Goal: Information Seeking & Learning: Learn about a topic

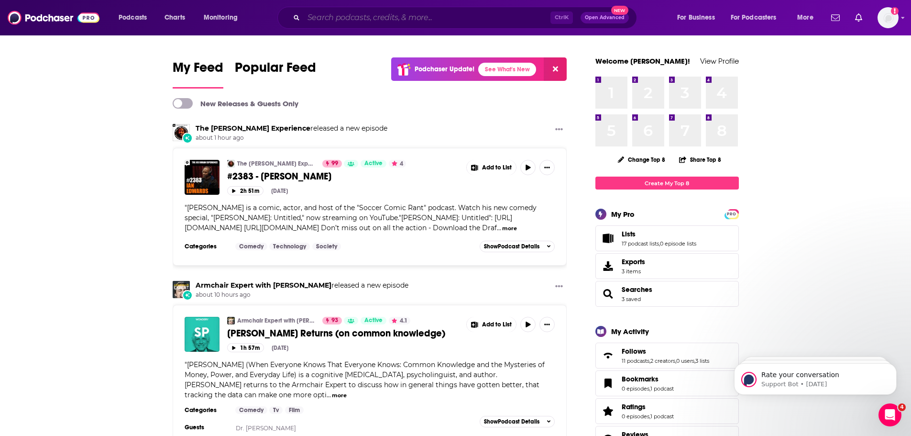
click at [434, 19] on input "Search podcasts, credits, & more..." at bounding box center [427, 17] width 247 height 15
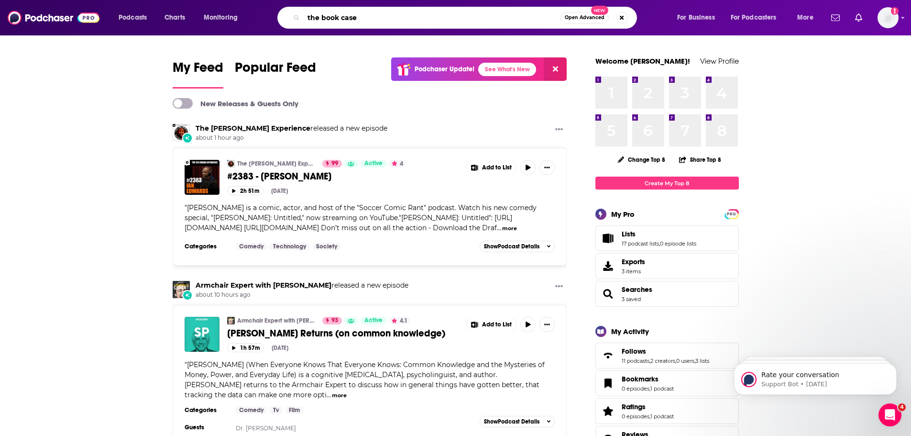
type input "the book case"
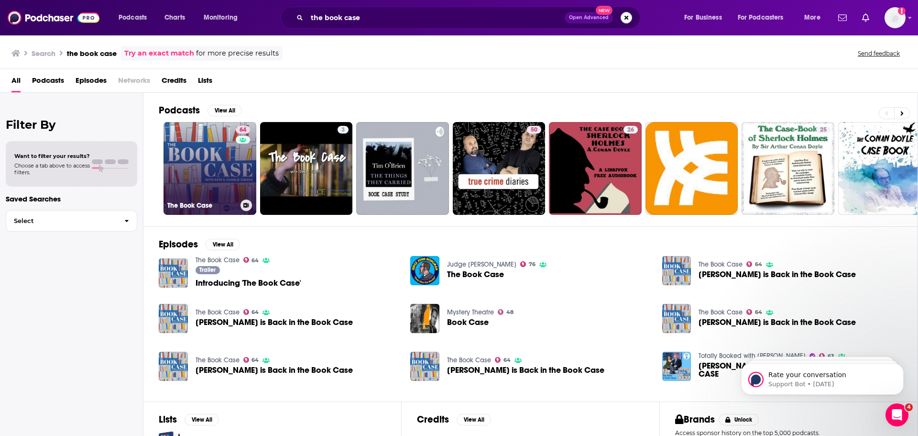
click at [221, 162] on link "64 The Book Case" at bounding box center [210, 168] width 93 height 93
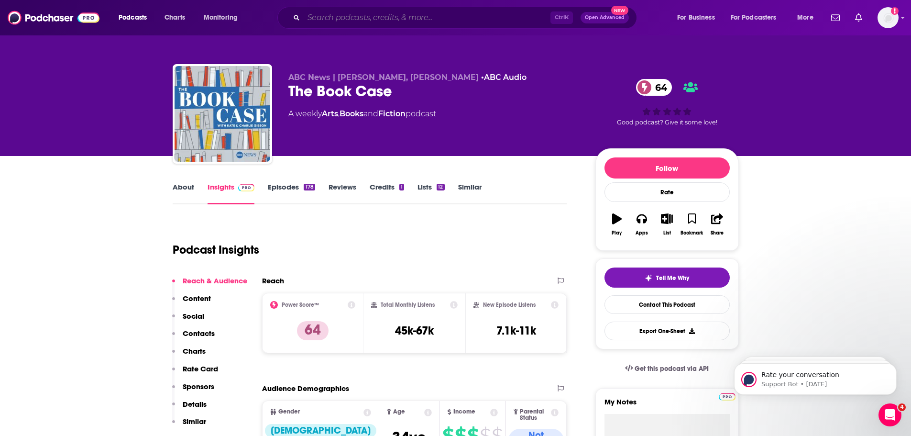
click at [335, 18] on input "Search podcasts, credits, & more..." at bounding box center [427, 17] width 247 height 15
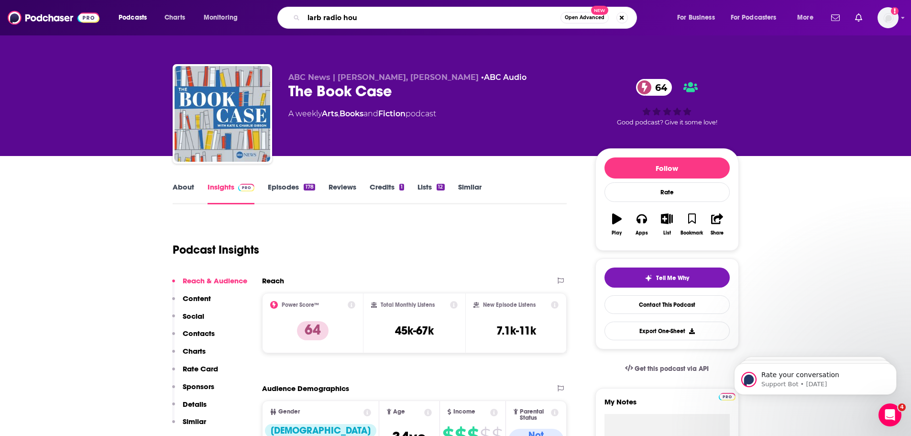
type input "larb radio hour"
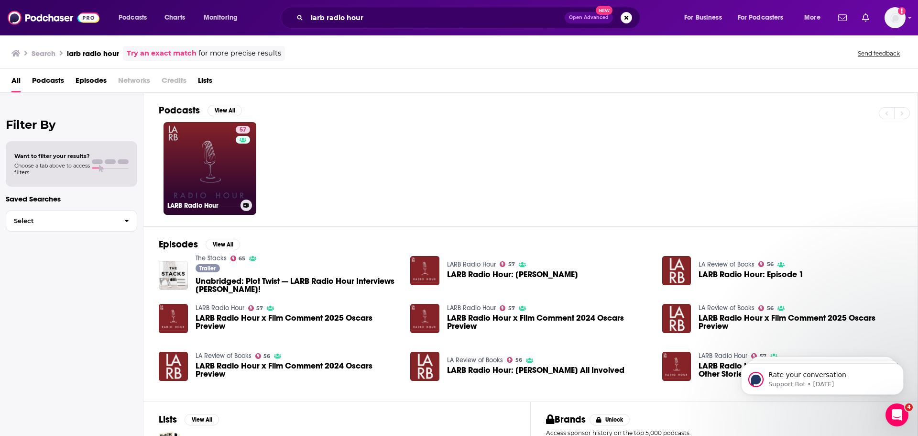
click at [215, 174] on link "57 LARB Radio Hour" at bounding box center [210, 168] width 93 height 93
